Goal: Transaction & Acquisition: Purchase product/service

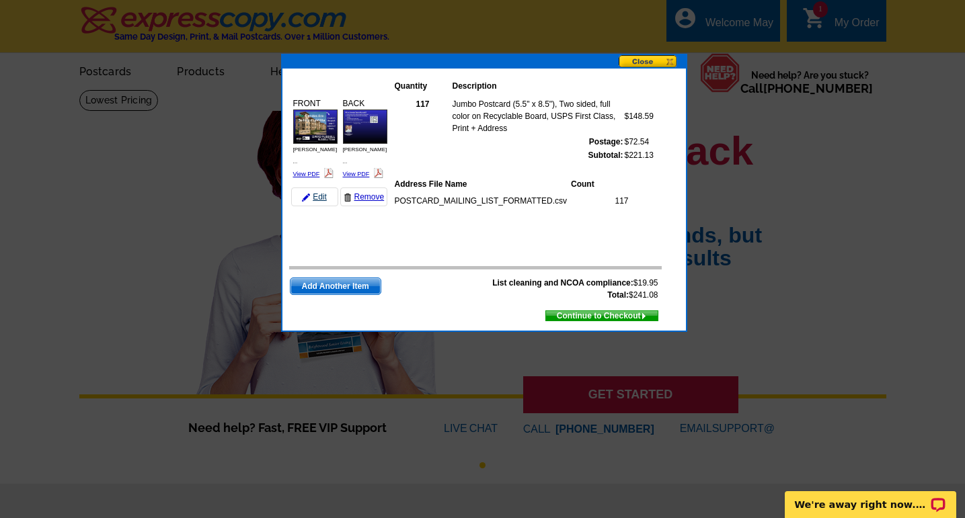
click at [319, 188] on link "Edit" at bounding box center [314, 197] width 47 height 19
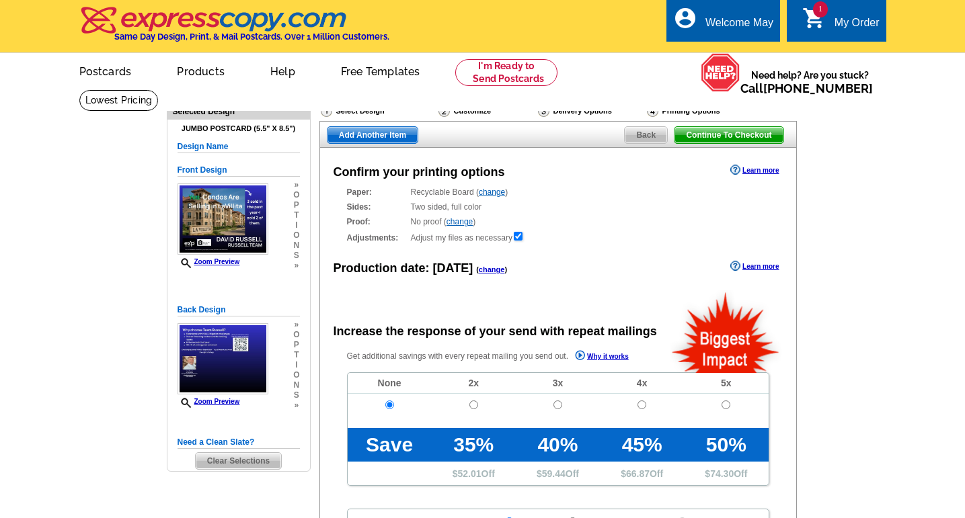
radio input "false"
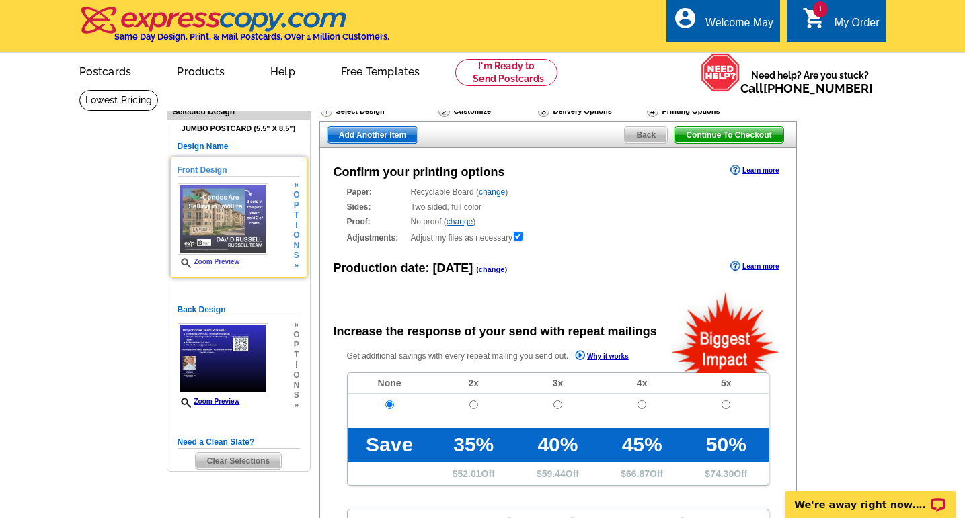
click at [211, 169] on h5 "Front Design" at bounding box center [239, 170] width 122 height 13
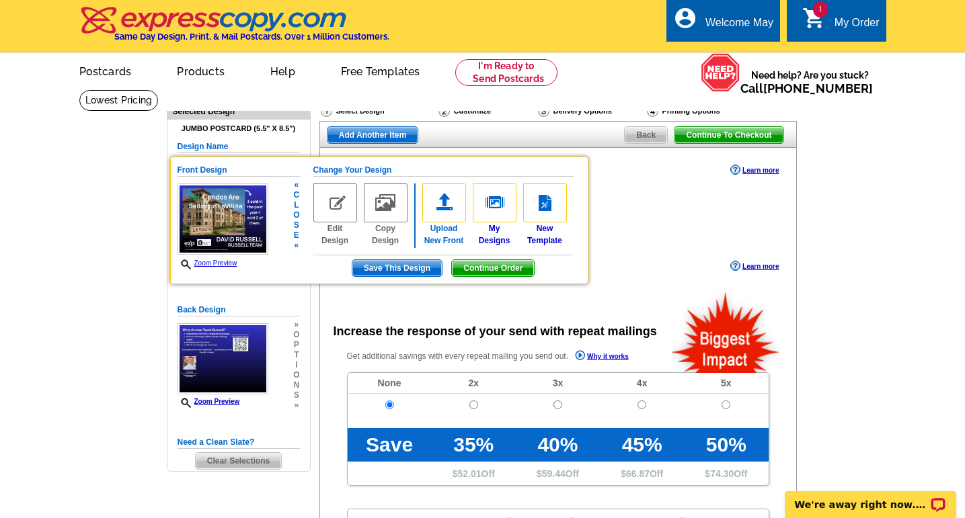
click at [444, 201] on img at bounding box center [444, 203] width 44 height 39
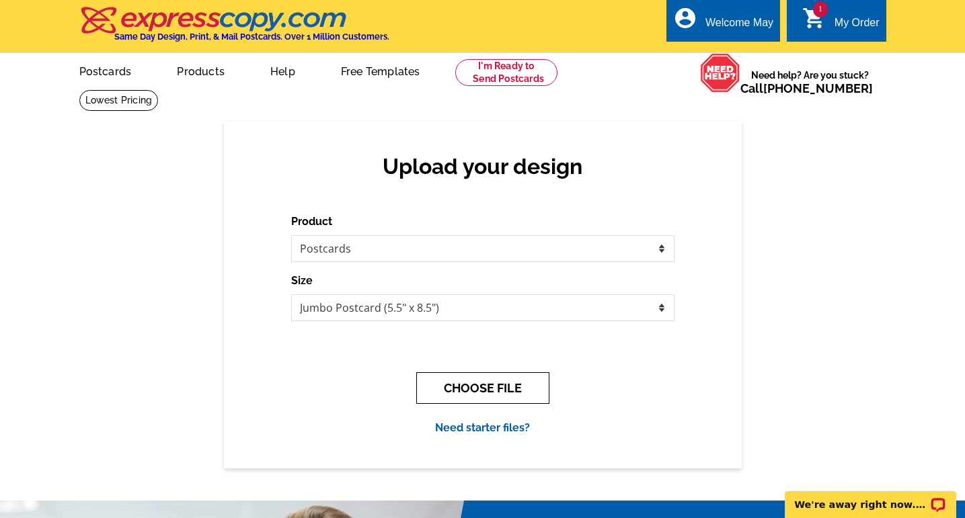
click at [503, 386] on button "CHOOSE FILE" at bounding box center [482, 389] width 133 height 32
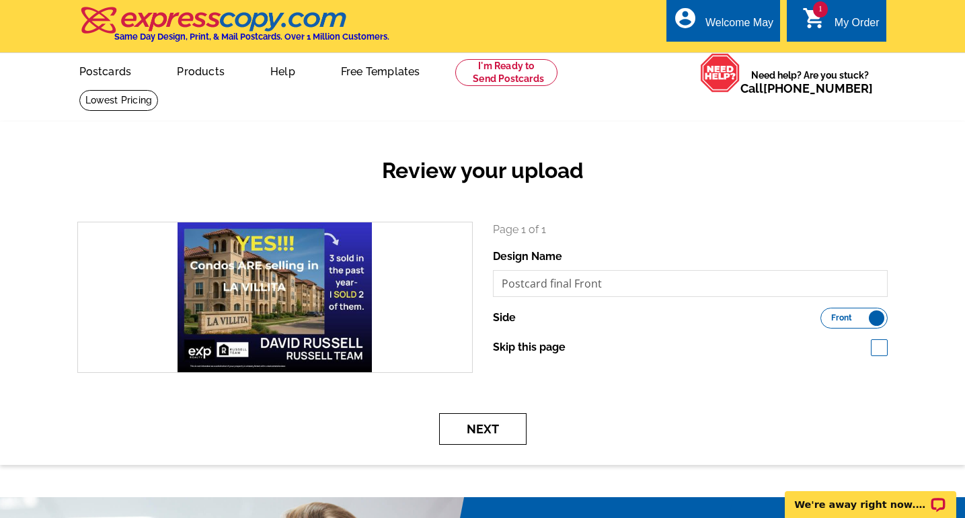
click at [495, 430] on button "Next" at bounding box center [482, 430] width 87 height 32
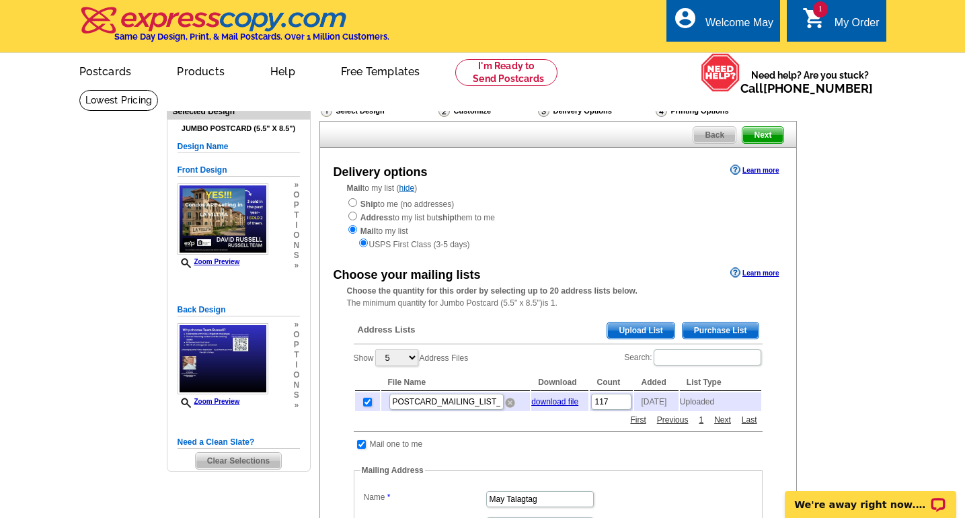
click at [511, 405] on img at bounding box center [510, 403] width 10 height 10
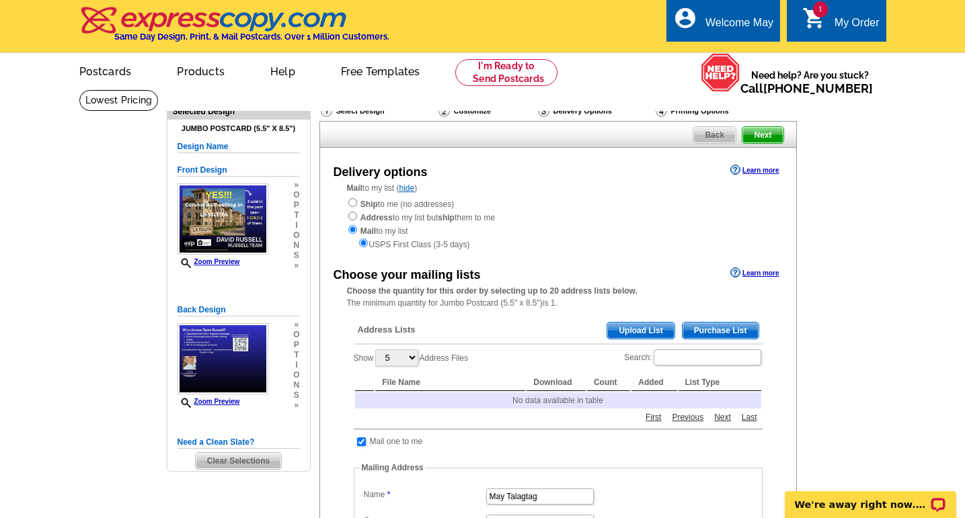
click at [639, 329] on span "Upload List" at bounding box center [640, 331] width 67 height 16
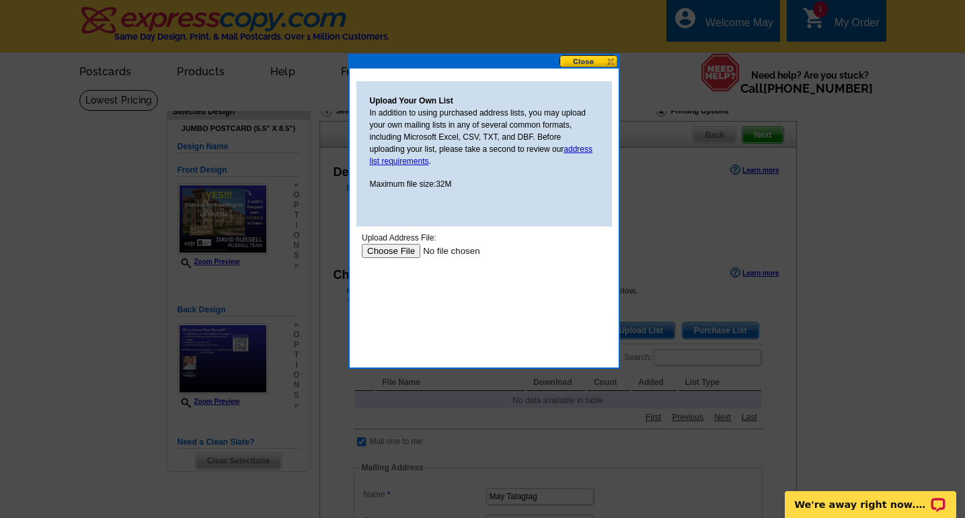
click at [387, 254] on input "file" at bounding box center [446, 251] width 170 height 14
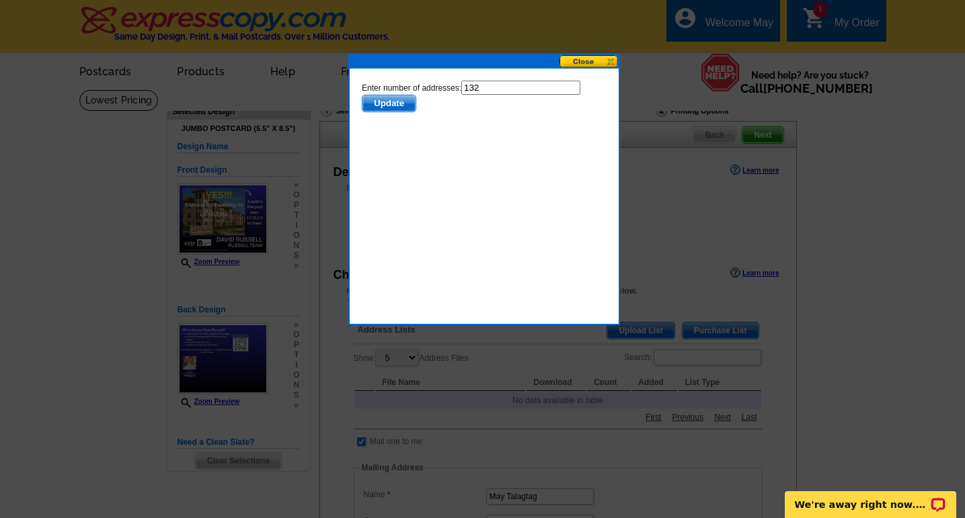
click at [397, 106] on span "Update" at bounding box center [388, 103] width 53 height 16
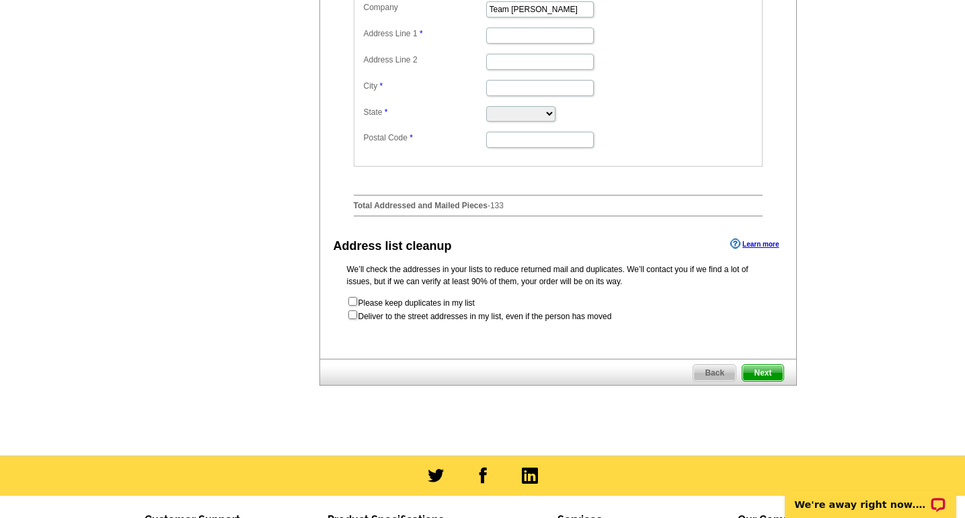
click at [766, 379] on span "Next" at bounding box center [762, 373] width 40 height 16
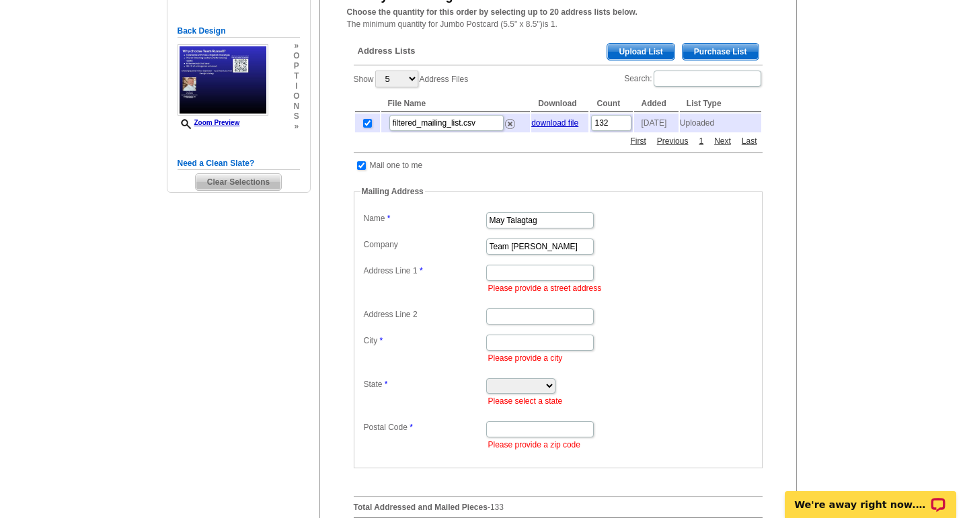
scroll to position [278, 0]
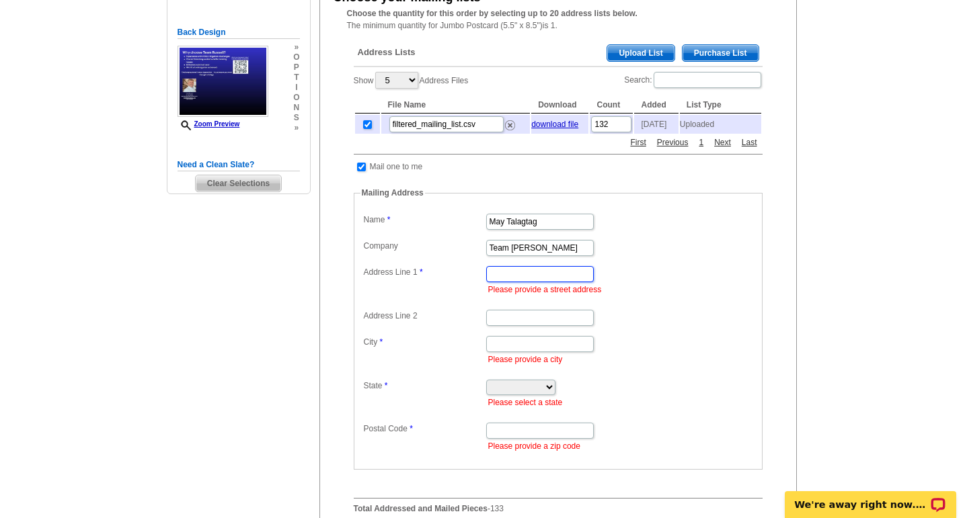
click at [512, 280] on input "Address Line 1" at bounding box center [540, 274] width 108 height 16
paste input "5605 North MacArthur Blvd Irving, TX, 75038"
drag, startPoint x: 552, startPoint y: 278, endPoint x: 597, endPoint y: 278, distance: 45.1
click at [597, 278] on dd "5605 North MacArthur Blvd Irving, TX, 75038 Please provide a street address" at bounding box center [557, 279] width 395 height 33
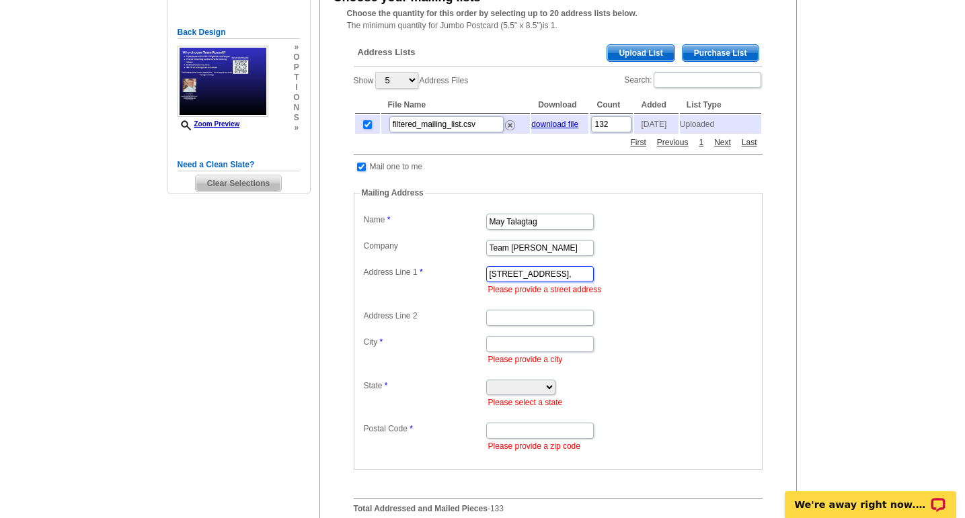
scroll to position [0, 54]
type input "5605 North MacArthur Blvd Irving, TX,"
click at [500, 436] on input "Postal Code" at bounding box center [540, 431] width 108 height 16
paste input "75038"
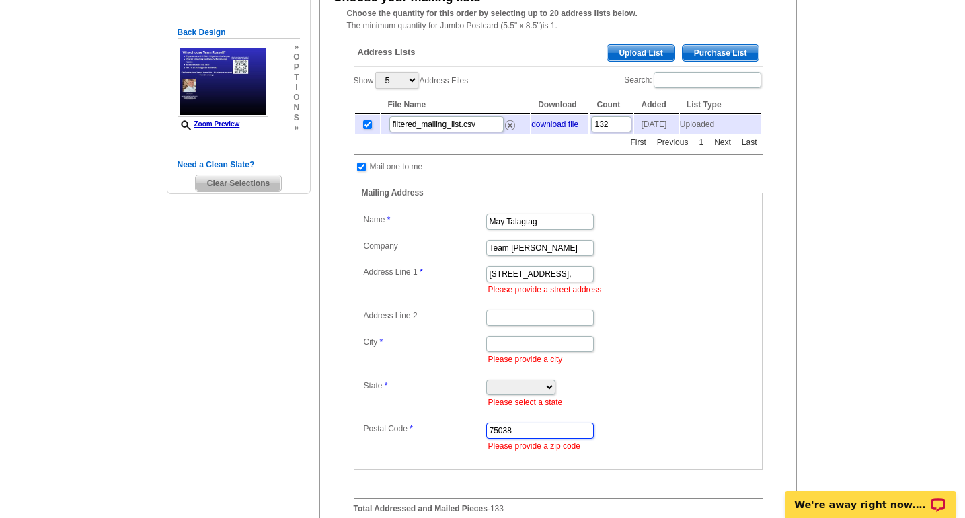
type input "75038"
drag, startPoint x: 570, startPoint y: 278, endPoint x: 605, endPoint y: 280, distance: 35.0
click at [605, 280] on dd "5605 North MacArthur Blvd Irving, TX, Please provide a street address" at bounding box center [557, 279] width 395 height 33
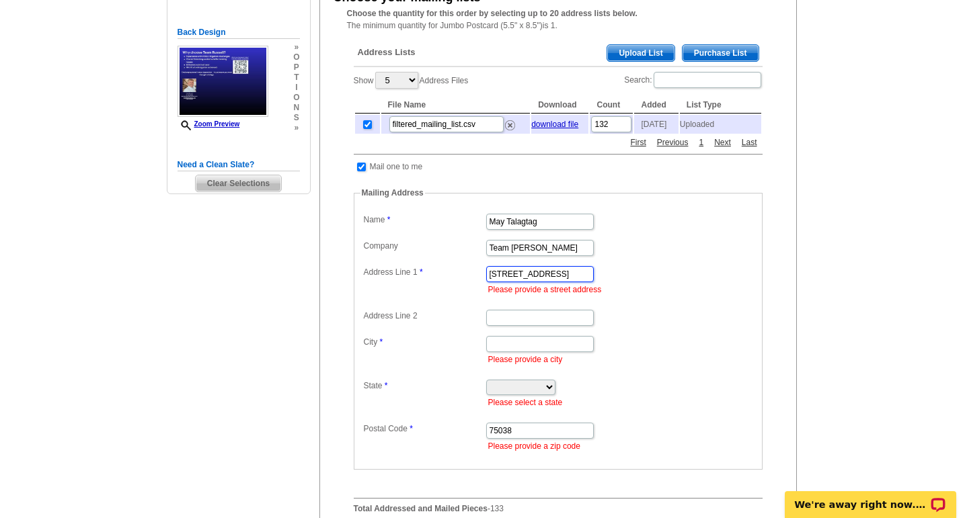
type input "5605 North MacArthur"
click at [496, 348] on input "City" at bounding box center [540, 344] width 108 height 16
paste input "Blvd Irving, TX,"
drag, startPoint x: 532, startPoint y: 352, endPoint x: 554, endPoint y: 352, distance: 22.2
click at [554, 352] on input "Blvd Irving, TX," at bounding box center [540, 344] width 108 height 16
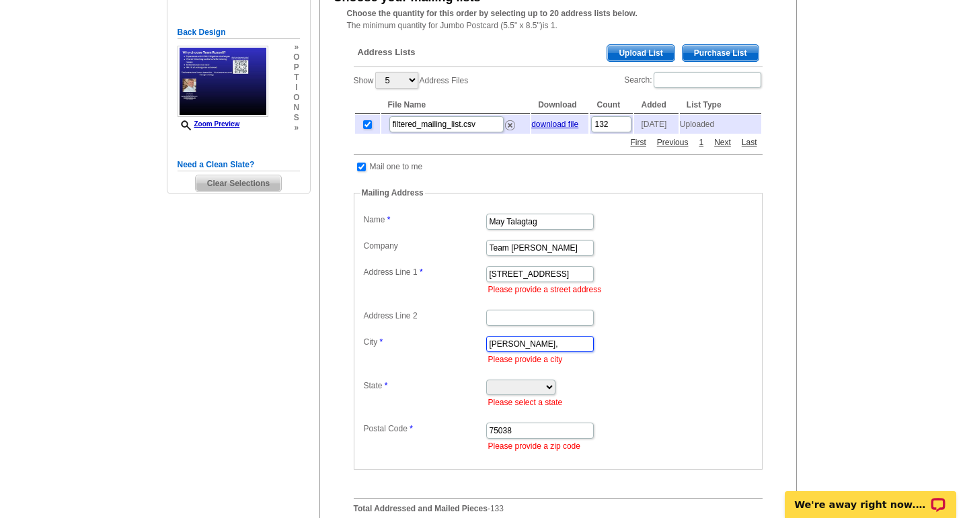
type input "Blvd Irving,"
click at [503, 393] on select "Alabama Alaska Arizona Arkansas California Colorado Connecticut District of Col…" at bounding box center [520, 387] width 69 height 15
select select "TX"
click at [486, 385] on select "Alabama Alaska Arizona Arkansas California Colorado Connecticut District of Col…" at bounding box center [520, 387] width 69 height 15
drag, startPoint x: 508, startPoint y: 348, endPoint x: 485, endPoint y: 350, distance: 22.9
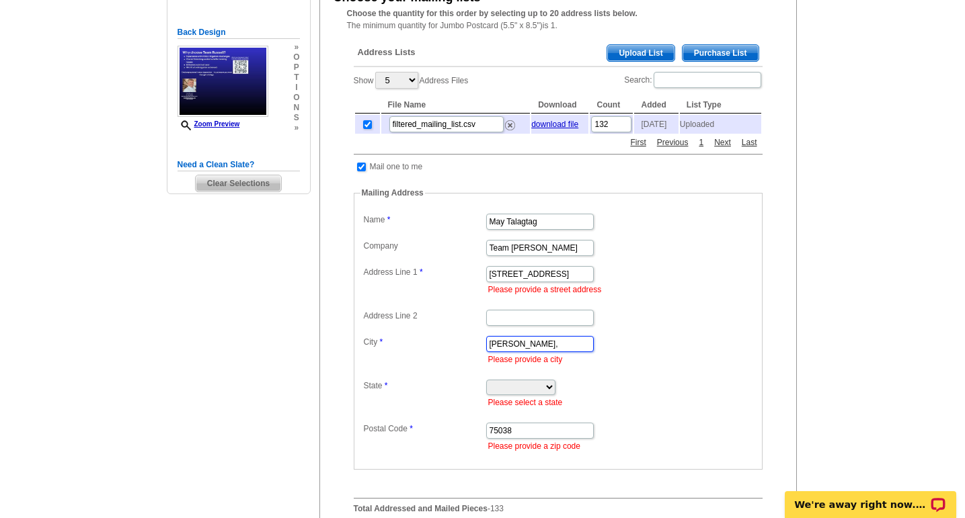
click at [485, 350] on dd "Blvd Irving, Please provide a city" at bounding box center [557, 349] width 395 height 33
type input "Irving,"
click at [570, 282] on input "5605 North MacArthur" at bounding box center [540, 274] width 108 height 16
paste input "Blvd"
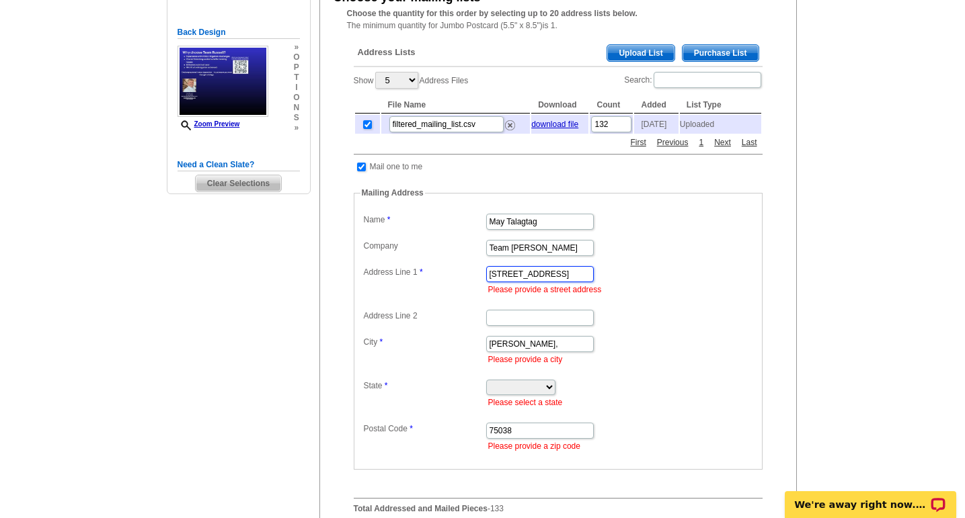
type input "5605 North MacArthur Blvd"
click at [513, 352] on input "Irving," at bounding box center [540, 344] width 108 height 16
type input "Irving"
click at [849, 344] on main "Need Help? call 800-260-5887, chat with support, or have our designers make som…" at bounding box center [482, 285] width 965 height 947
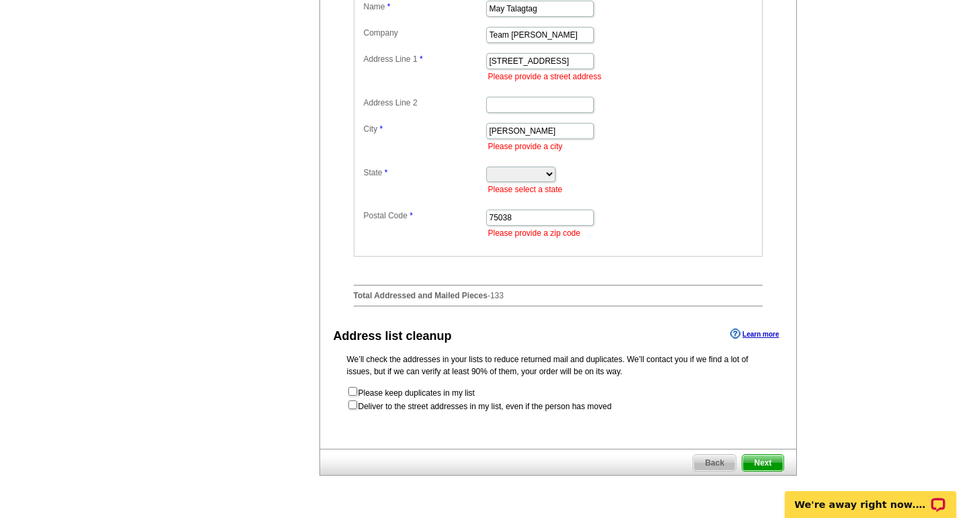
scroll to position [503, 0]
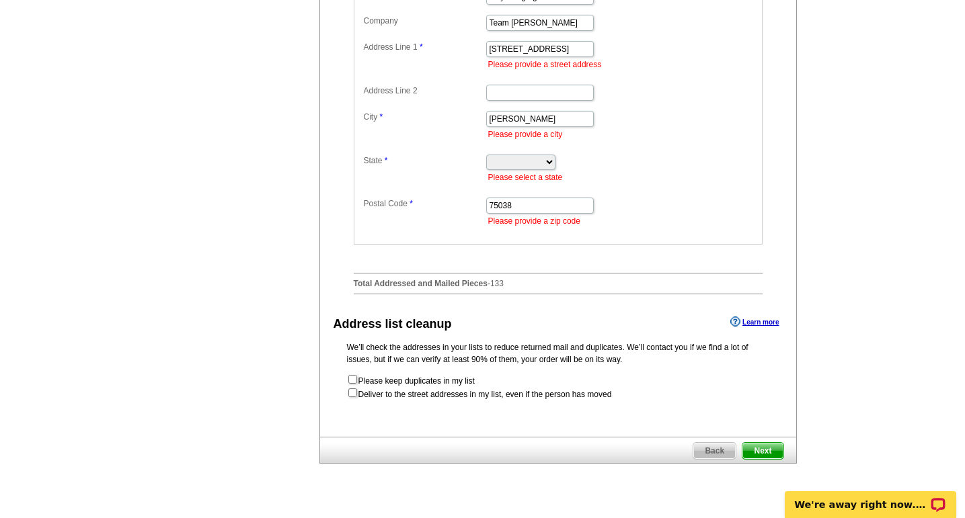
click at [778, 459] on span "Next" at bounding box center [762, 451] width 40 height 16
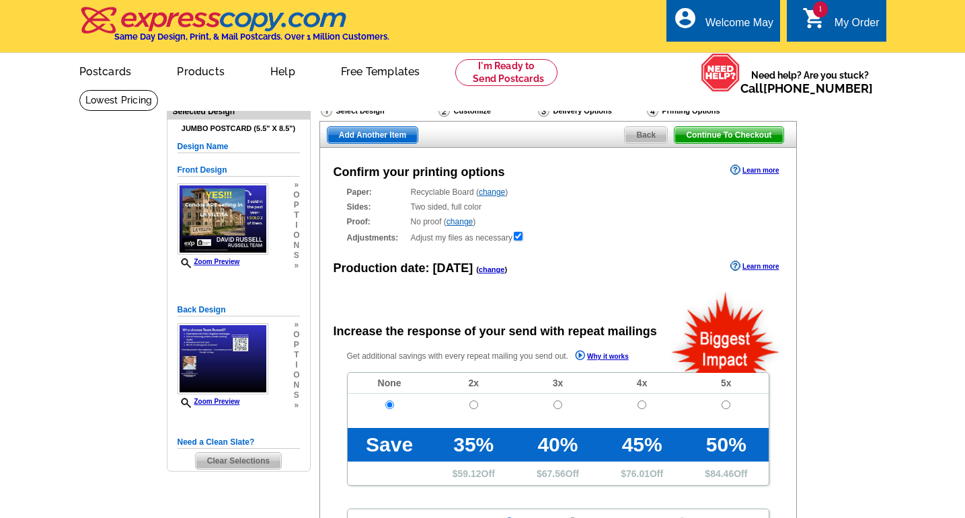
radio input "false"
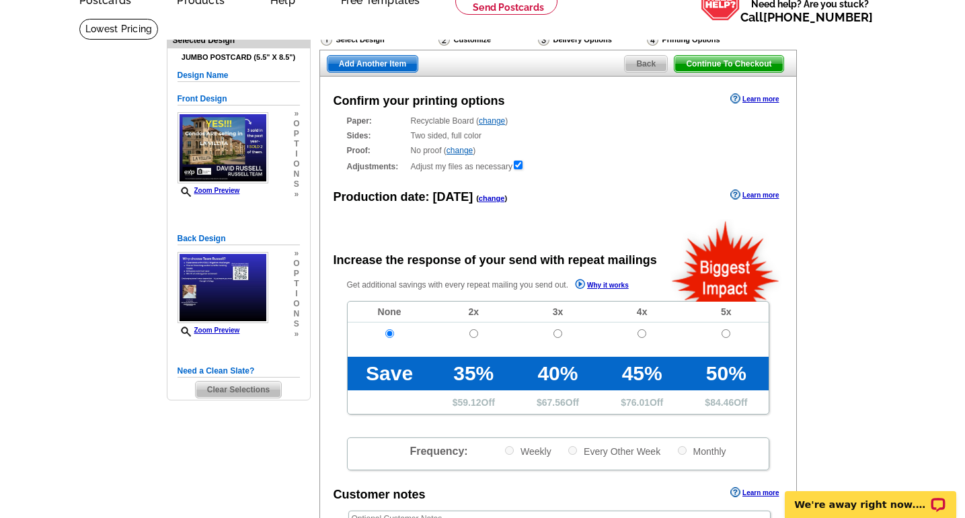
scroll to position [81, 0]
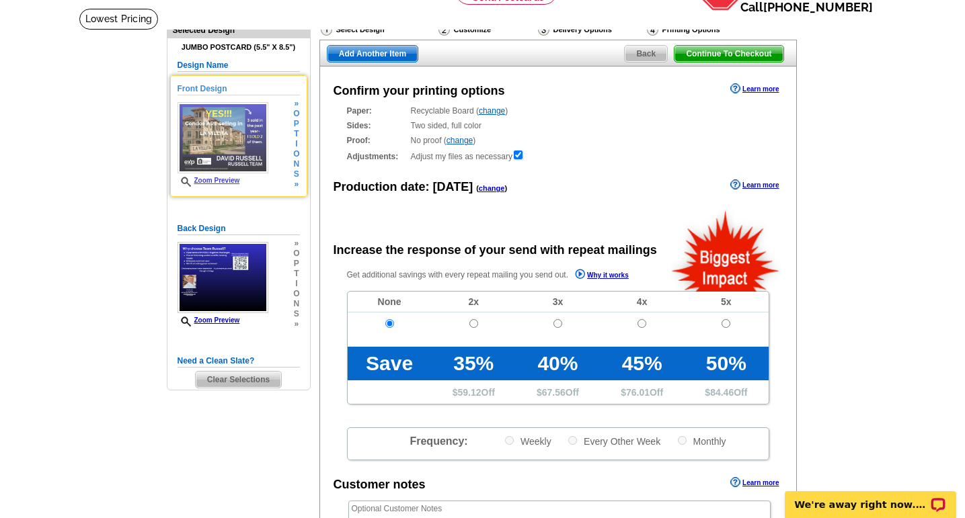
click at [224, 182] on link "Zoom Preview" at bounding box center [209, 180] width 63 height 7
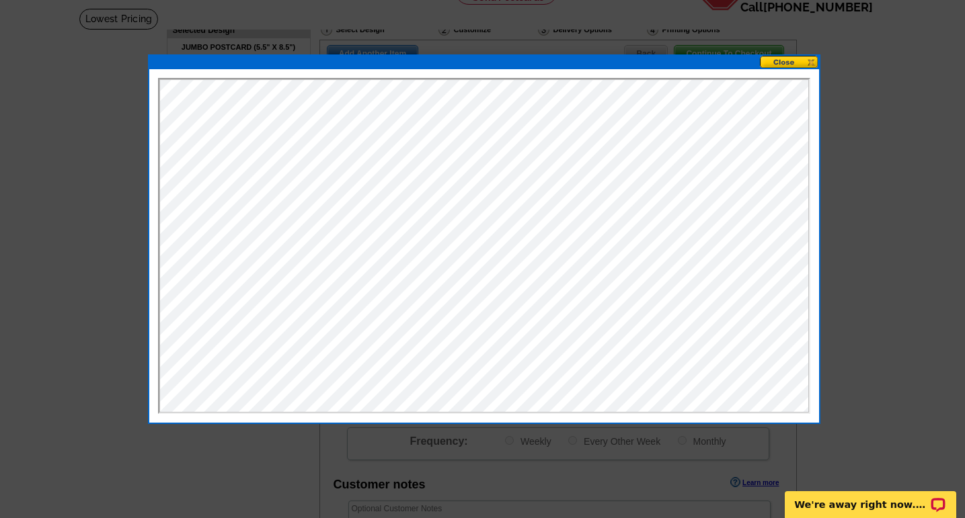
scroll to position [0, 0]
click at [813, 61] on button at bounding box center [789, 62] width 59 height 13
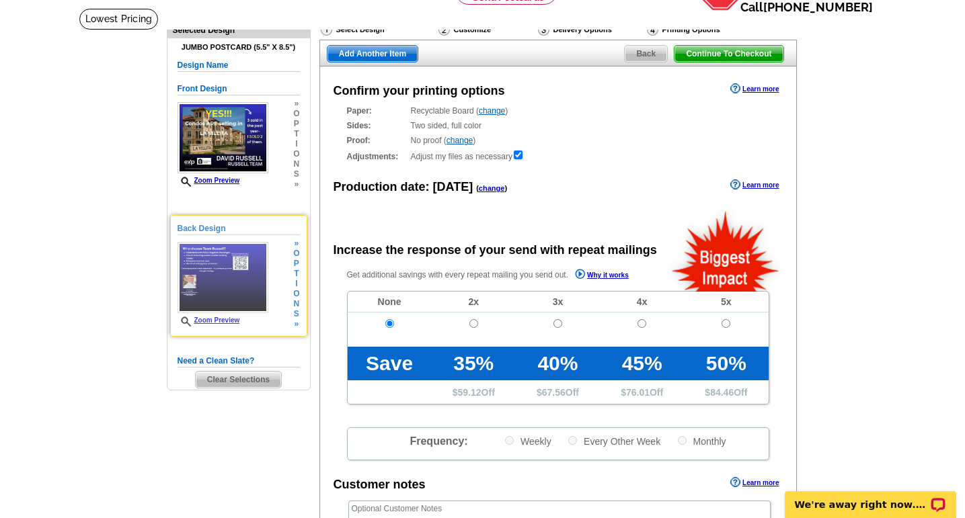
click at [229, 318] on link "Zoom Preview" at bounding box center [209, 320] width 63 height 7
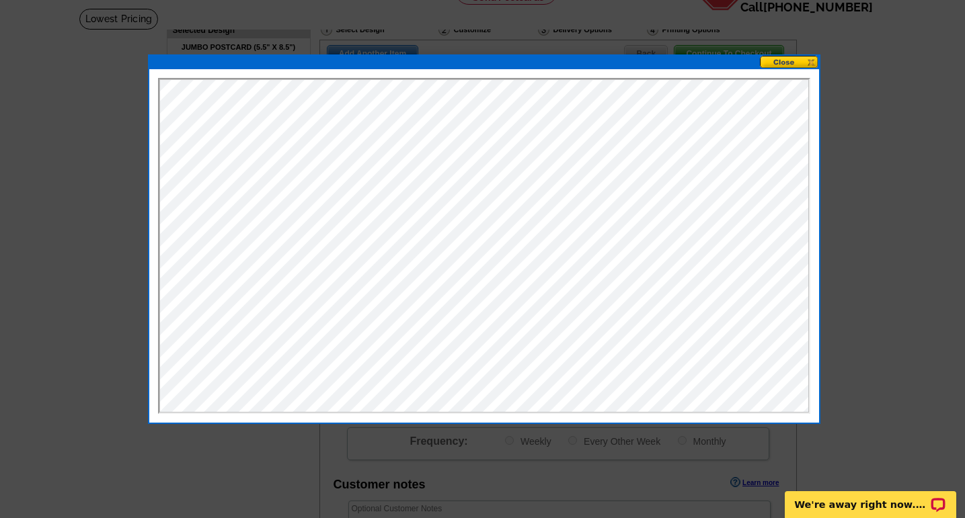
click at [814, 61] on button at bounding box center [789, 62] width 59 height 13
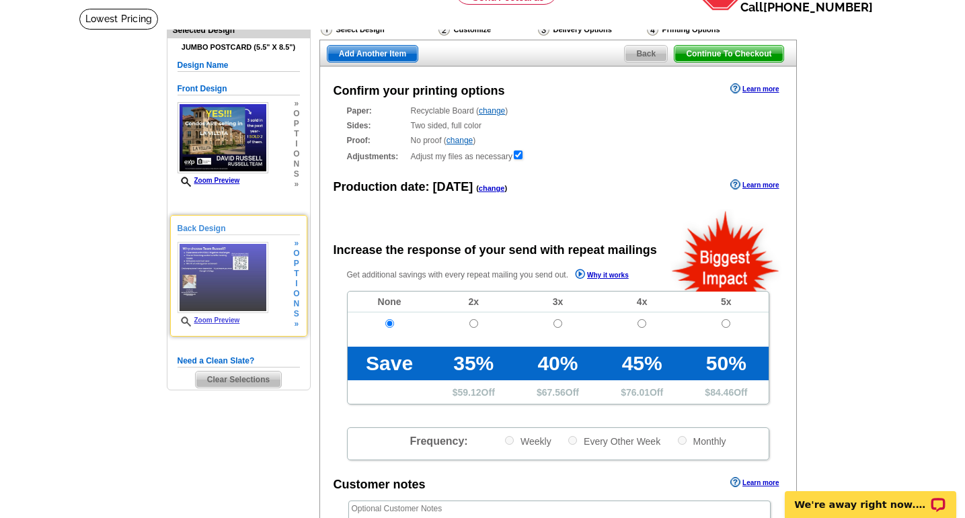
click at [223, 319] on link "Zoom Preview" at bounding box center [209, 320] width 63 height 7
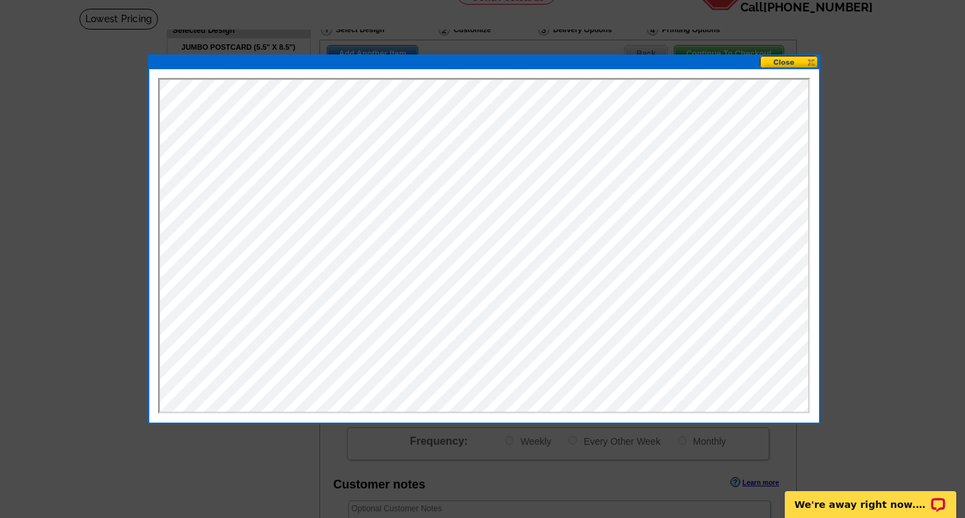
click at [810, 63] on button at bounding box center [789, 62] width 59 height 13
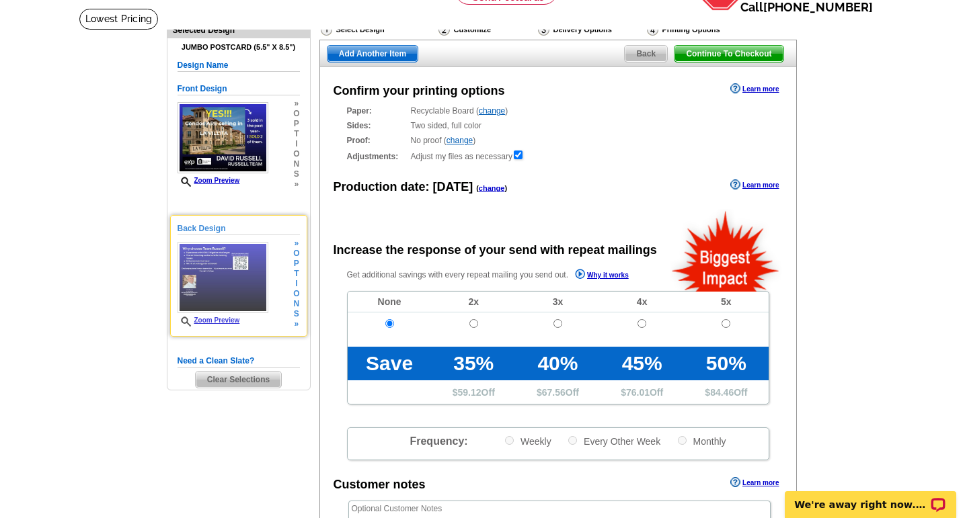
click at [210, 274] on img at bounding box center [223, 277] width 91 height 71
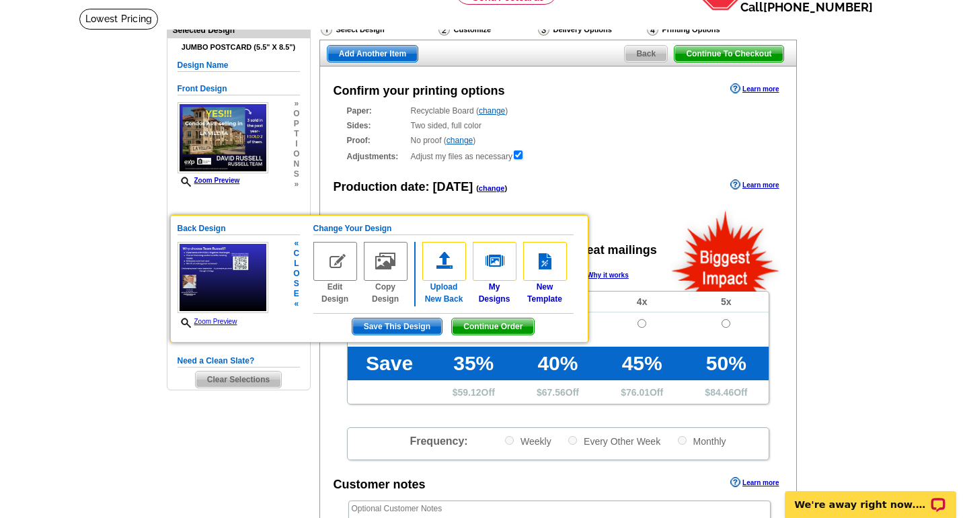
click at [443, 266] on img at bounding box center [444, 261] width 44 height 39
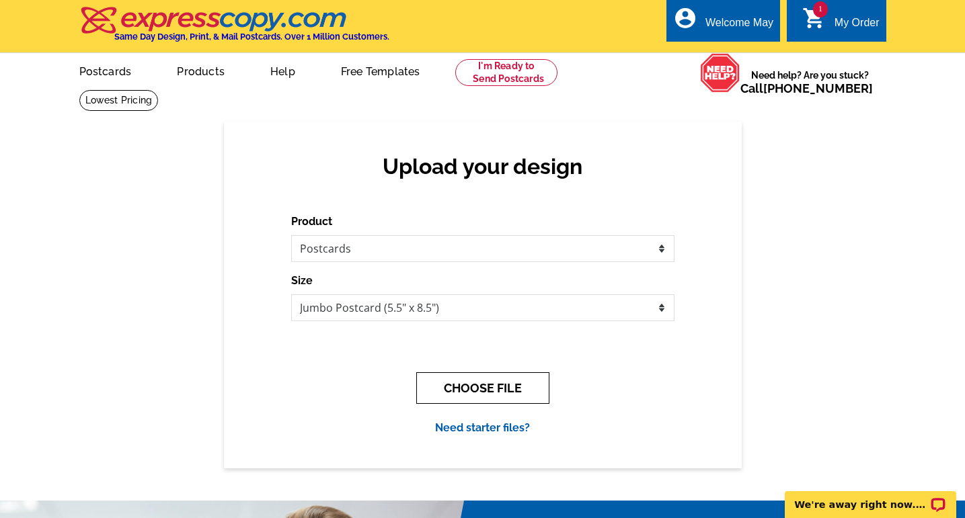
click at [499, 392] on button "CHOOSE FILE" at bounding box center [482, 389] width 133 height 32
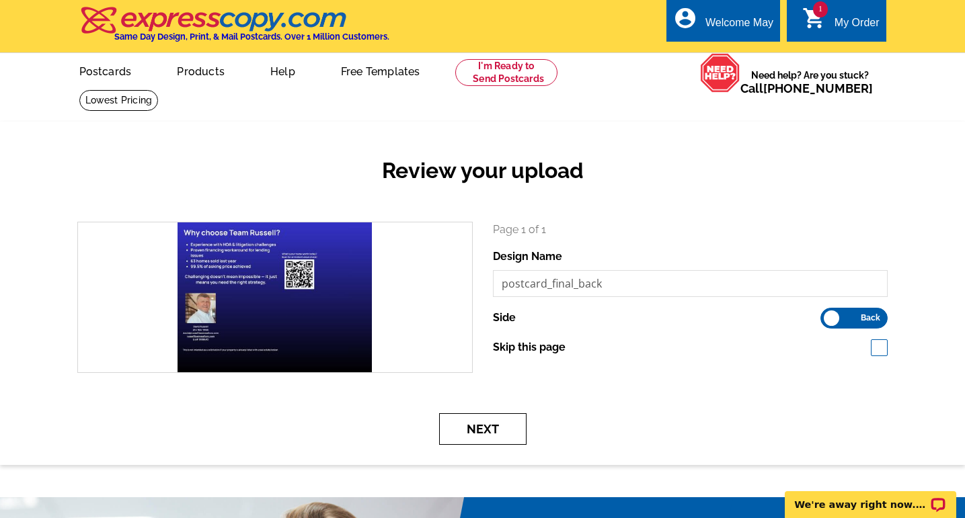
click at [480, 431] on button "Next" at bounding box center [482, 430] width 87 height 32
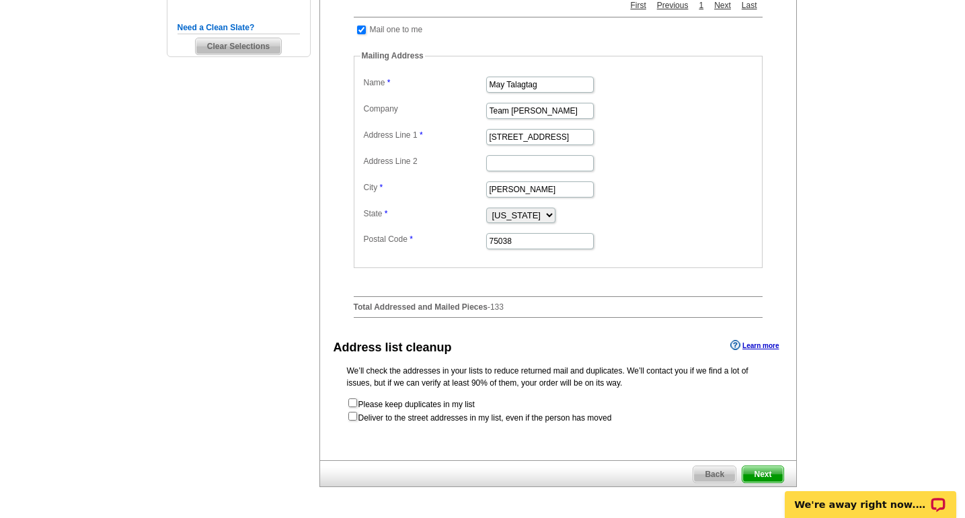
scroll to position [429, 0]
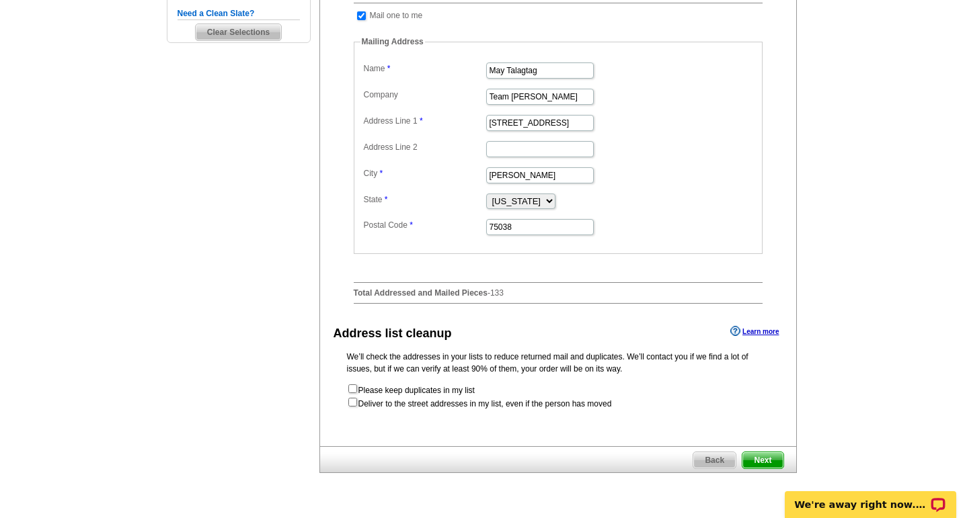
click at [768, 468] on span "Next" at bounding box center [762, 461] width 40 height 16
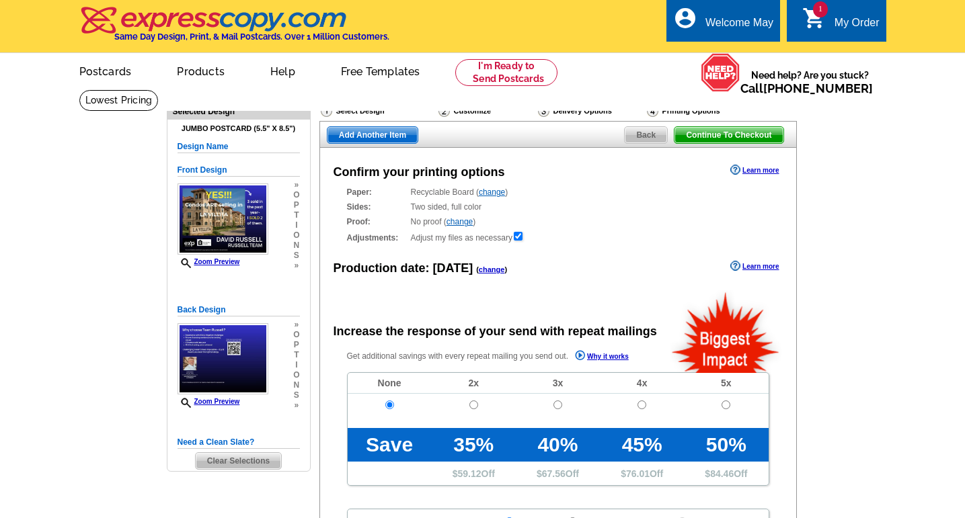
radio input "false"
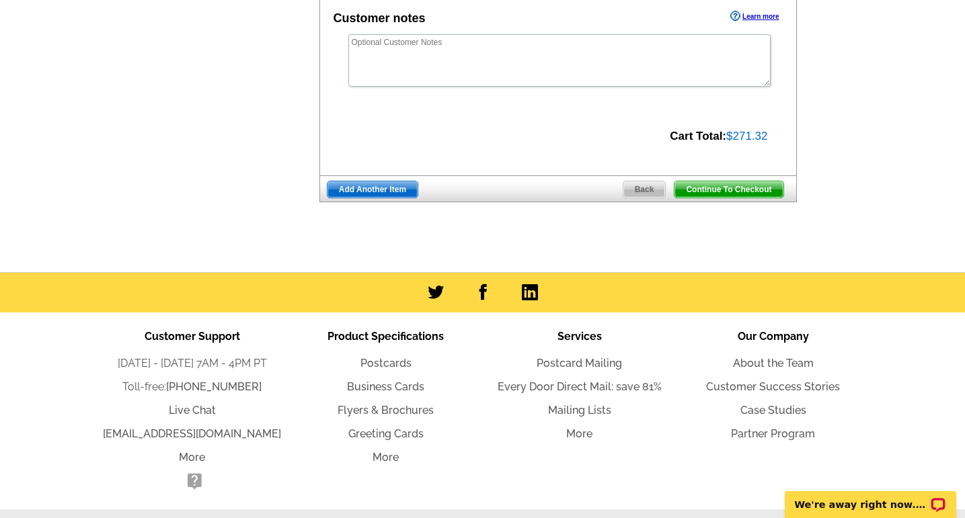
scroll to position [549, 0]
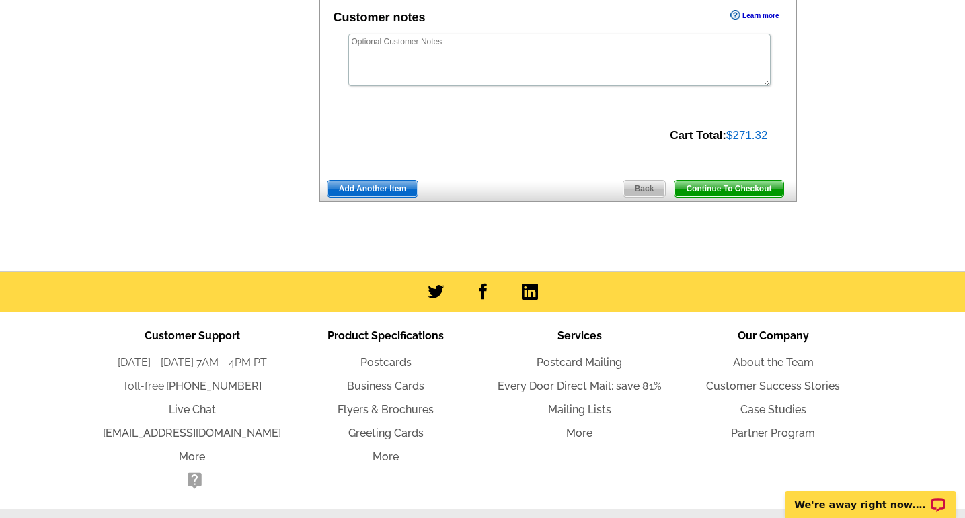
click at [737, 190] on span "Continue To Checkout" at bounding box center [728, 189] width 108 height 16
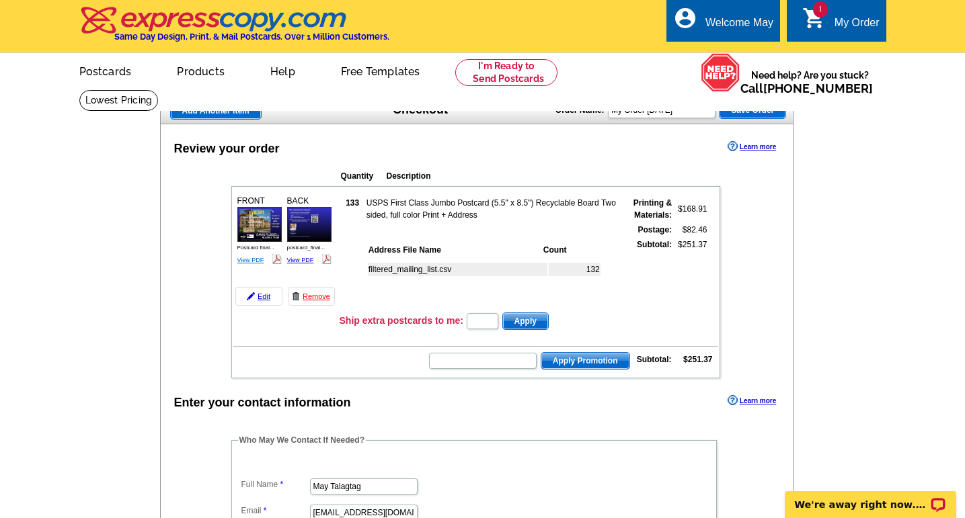
click at [250, 258] on link "View PDF" at bounding box center [250, 260] width 27 height 7
click at [302, 257] on link "View PDF" at bounding box center [300, 260] width 27 height 7
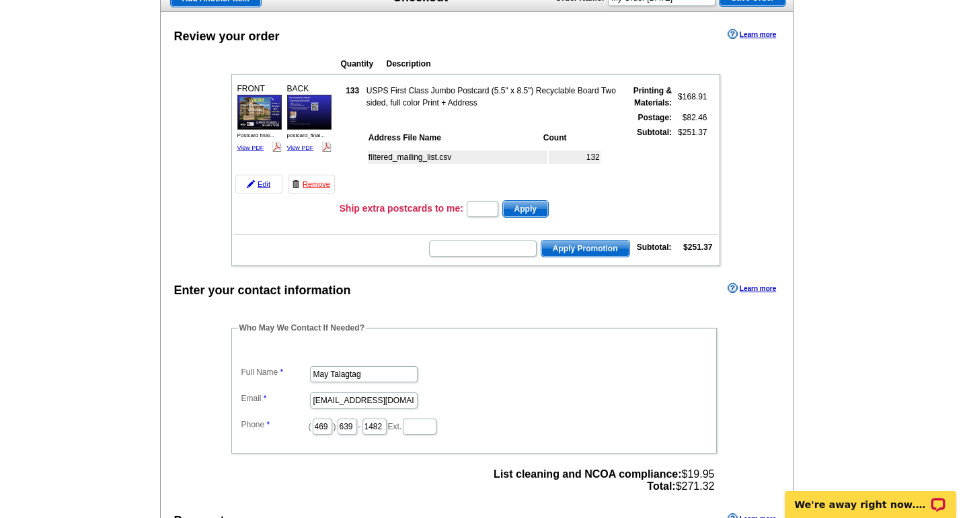
scroll to position [112, 0]
